Goal: Task Accomplishment & Management: Use online tool/utility

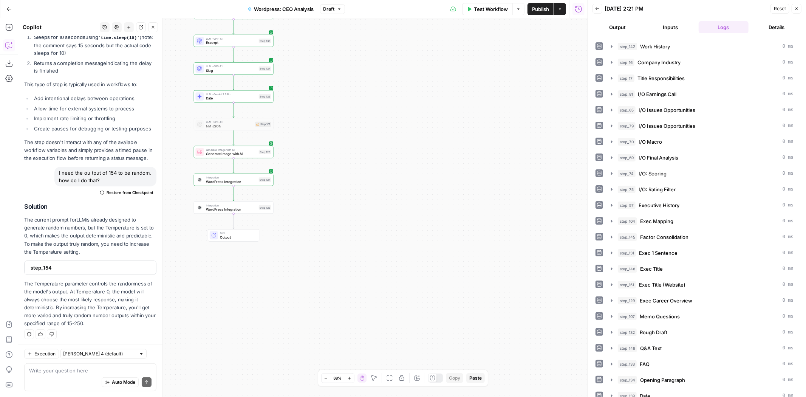
scroll to position [109, 0]
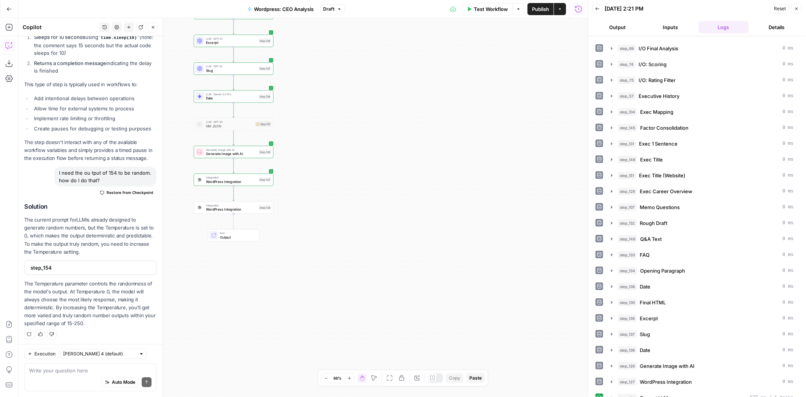
click at [340, 11] on icon "button" at bounding box center [339, 9] width 5 height 5
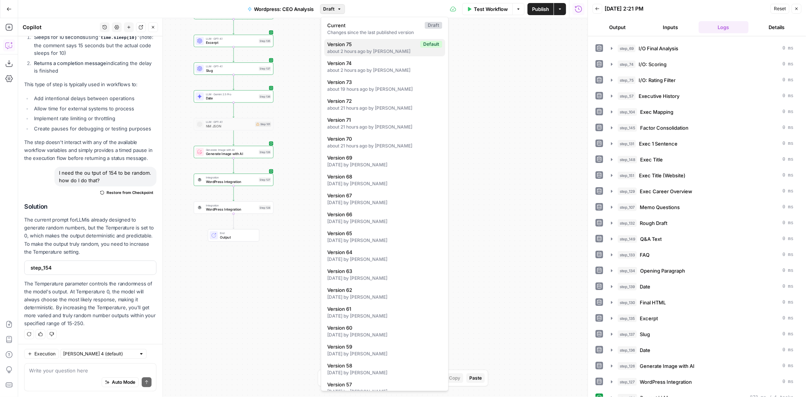
click at [364, 50] on div "about 2 hours ago by Colby Howard" at bounding box center [384, 51] width 115 height 7
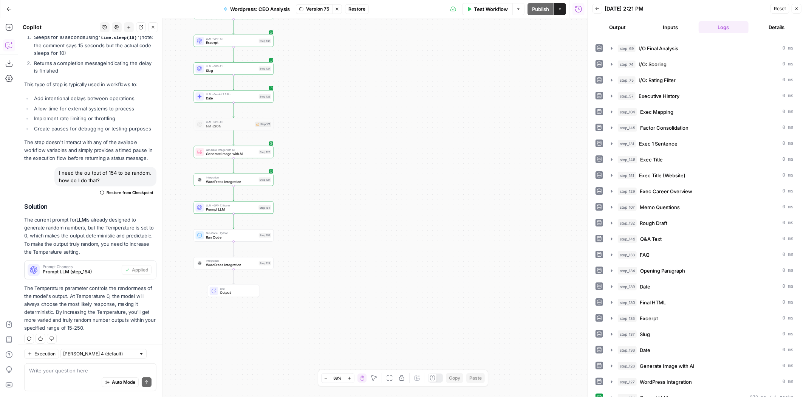
scroll to position [119, 0]
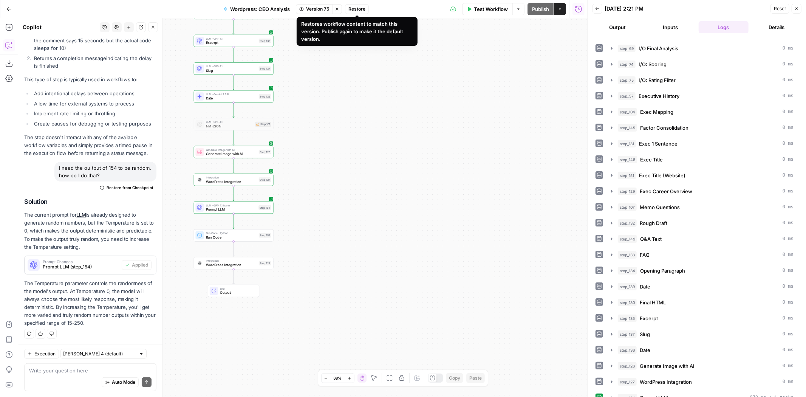
click at [364, 9] on span "Restore" at bounding box center [356, 9] width 17 height 7
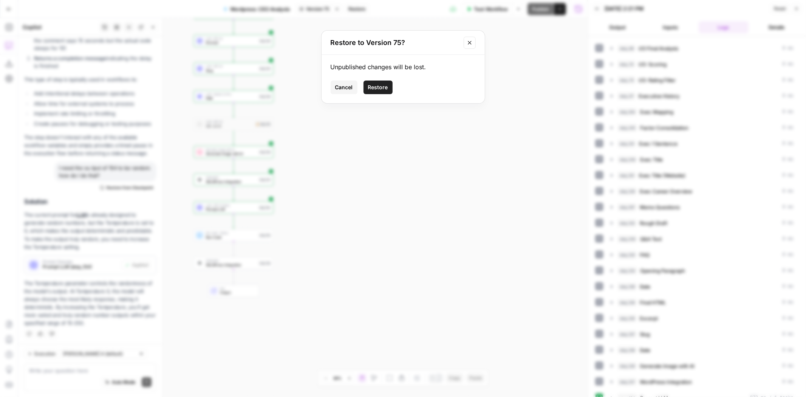
click at [381, 89] on span "Restore" at bounding box center [378, 88] width 20 height 8
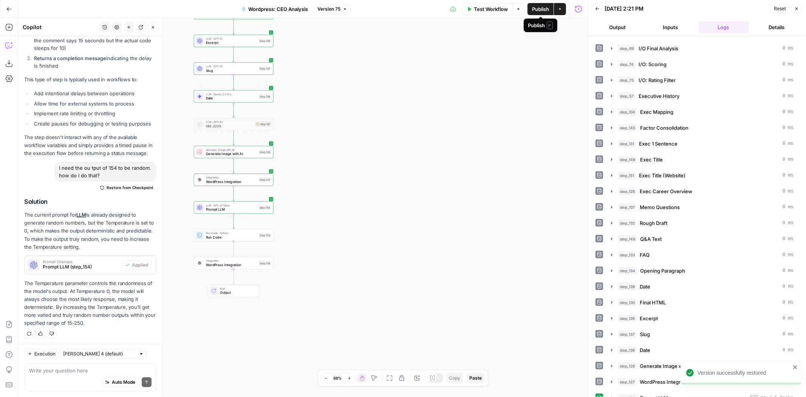
click at [540, 11] on span "Publish" at bounding box center [540, 9] width 17 height 8
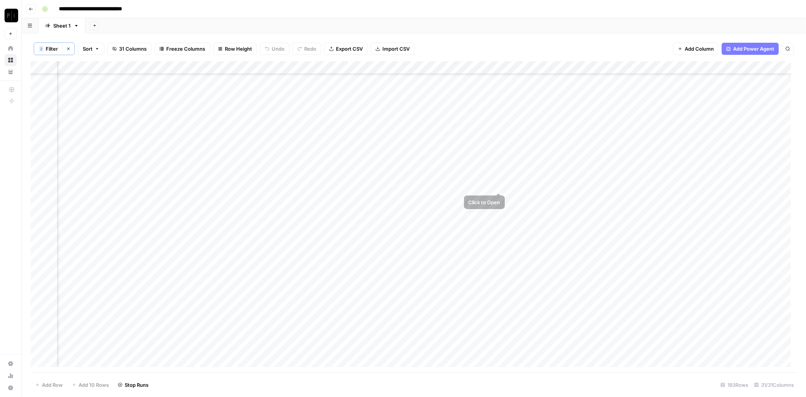
scroll to position [2060, 695]
click at [422, 192] on div "Add Column" at bounding box center [414, 217] width 766 height 312
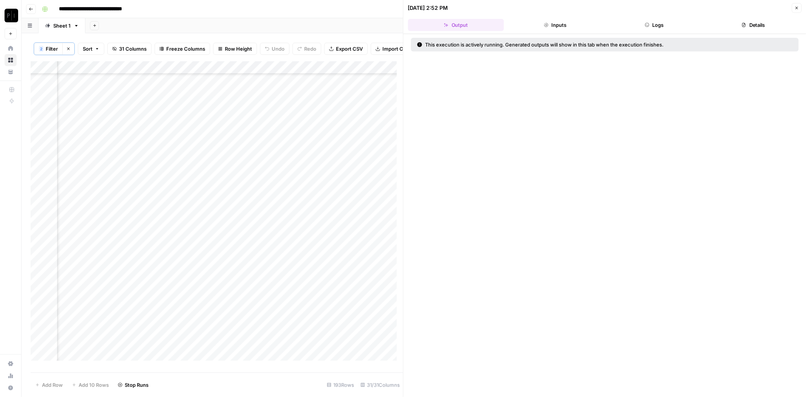
click at [671, 28] on button "Logs" at bounding box center [654, 25] width 96 height 12
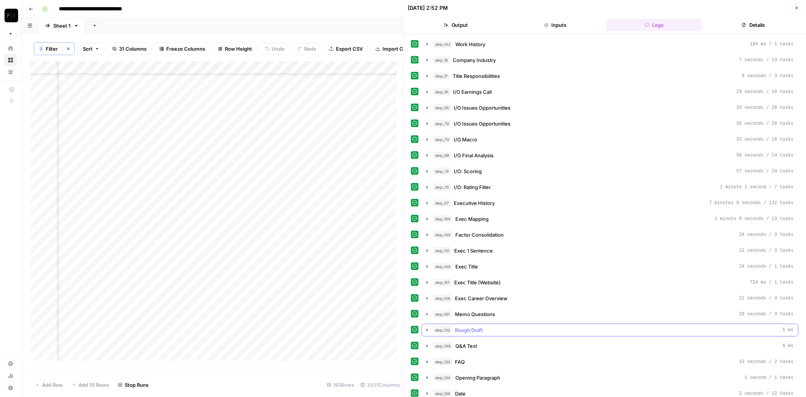
scroll to position [121, 0]
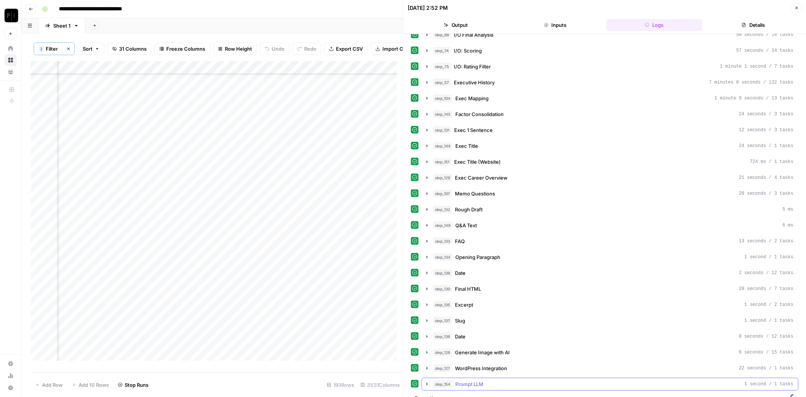
click at [491, 378] on button "step_154 Prompt LLM 1 second / 1 tasks" at bounding box center [610, 384] width 376 height 12
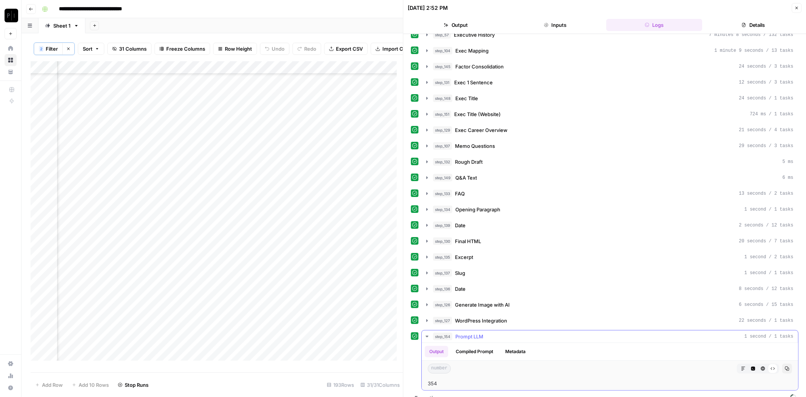
click at [470, 333] on span "Prompt LLM" at bounding box center [470, 337] width 28 height 8
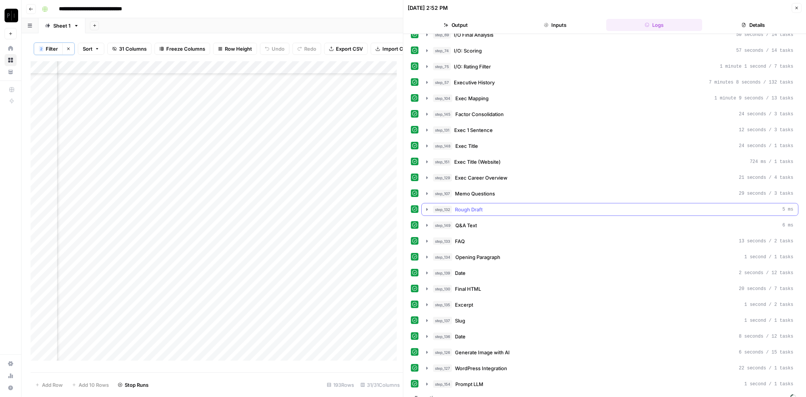
scroll to position [0, 0]
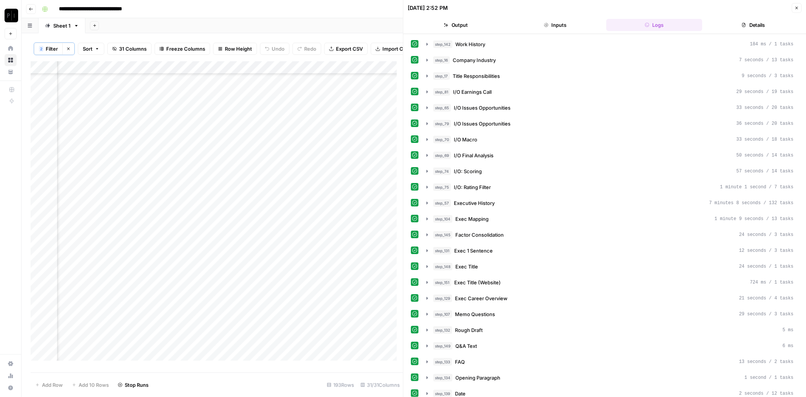
click at [761, 18] on header "[DATE] 2:52 PM Close Output Inputs Logs Details" at bounding box center [605, 17] width 403 height 34
click at [756, 23] on button "Details" at bounding box center [754, 25] width 96 height 12
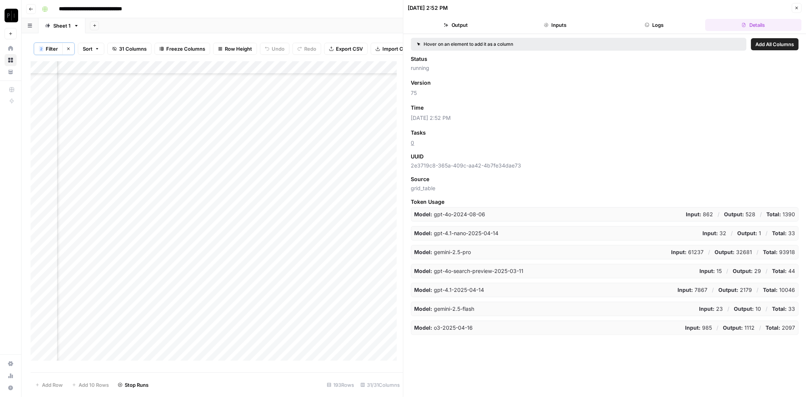
click at [655, 25] on button "Logs" at bounding box center [654, 25] width 96 height 12
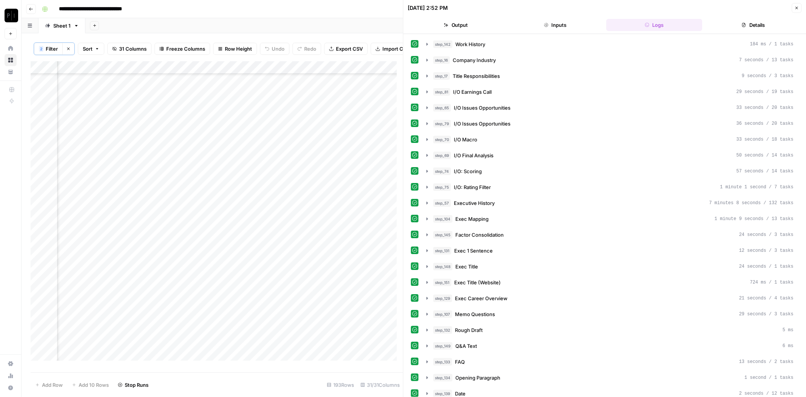
click at [796, 9] on icon "button" at bounding box center [796, 8] width 5 height 5
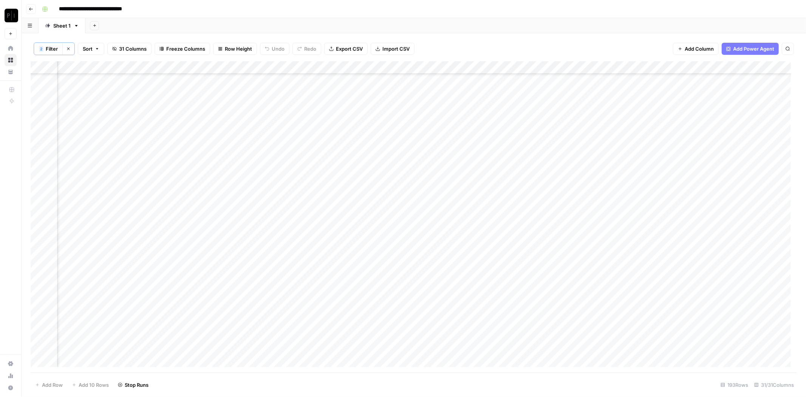
scroll to position [800, 695]
click at [432, 65] on div "Add Column" at bounding box center [414, 217] width 766 height 312
click at [52, 49] on span "Filter" at bounding box center [52, 49] width 12 height 8
type input "Wordpress: CEO Analysis"
type input "symbol"
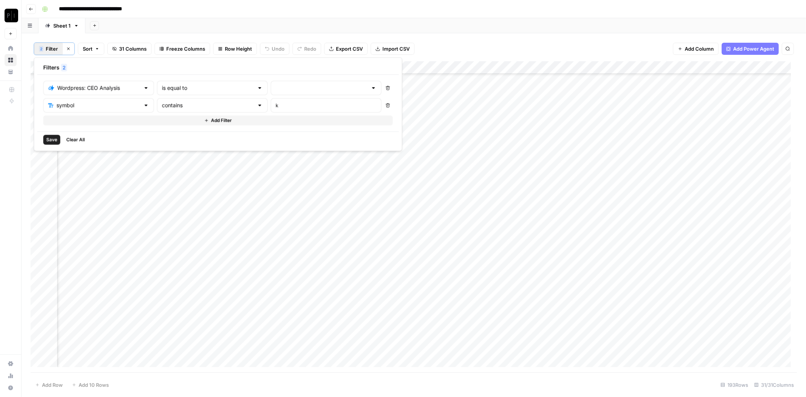
click at [273, 100] on div "k" at bounding box center [326, 105] width 111 height 14
type input "d"
click at [52, 141] on span "Save" at bounding box center [51, 139] width 11 height 7
click at [53, 48] on span "Filter" at bounding box center [52, 49] width 12 height 8
click at [289, 95] on div "Wordpress: CEO Analysis is equal to Delete symbol contains d Delete Add Filter" at bounding box center [218, 103] width 350 height 45
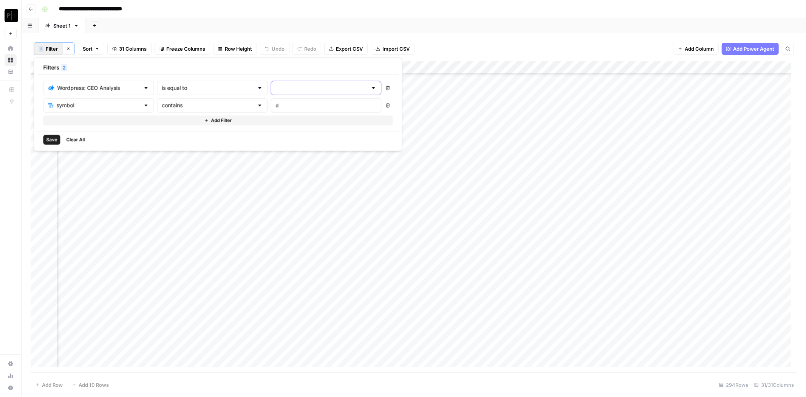
click at [290, 90] on input "text" at bounding box center [321, 88] width 92 height 8
click at [290, 145] on span "cancelled" at bounding box center [293, 149] width 82 height 8
click at [54, 136] on span "Save" at bounding box center [51, 139] width 11 height 7
click at [431, 67] on div "Add Column" at bounding box center [414, 217] width 766 height 312
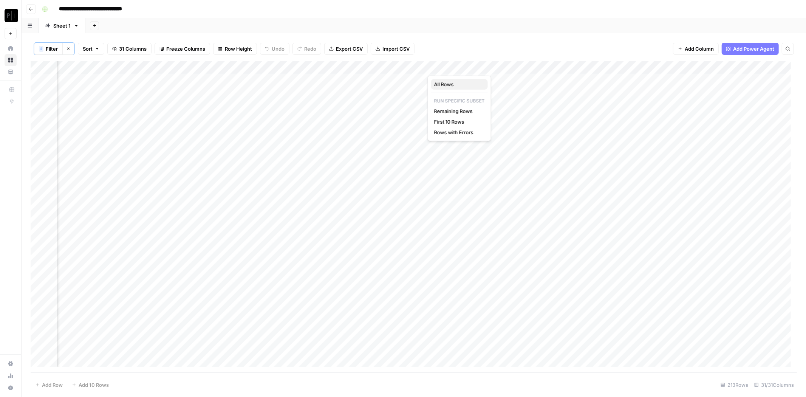
click at [441, 85] on span "All Rows" at bounding box center [458, 84] width 48 height 8
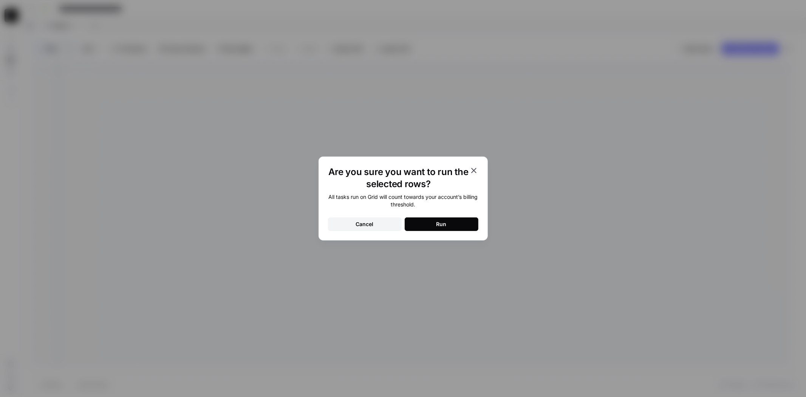
click at [460, 226] on button "Run" at bounding box center [442, 224] width 74 height 14
